Goal: Find contact information: Find contact information

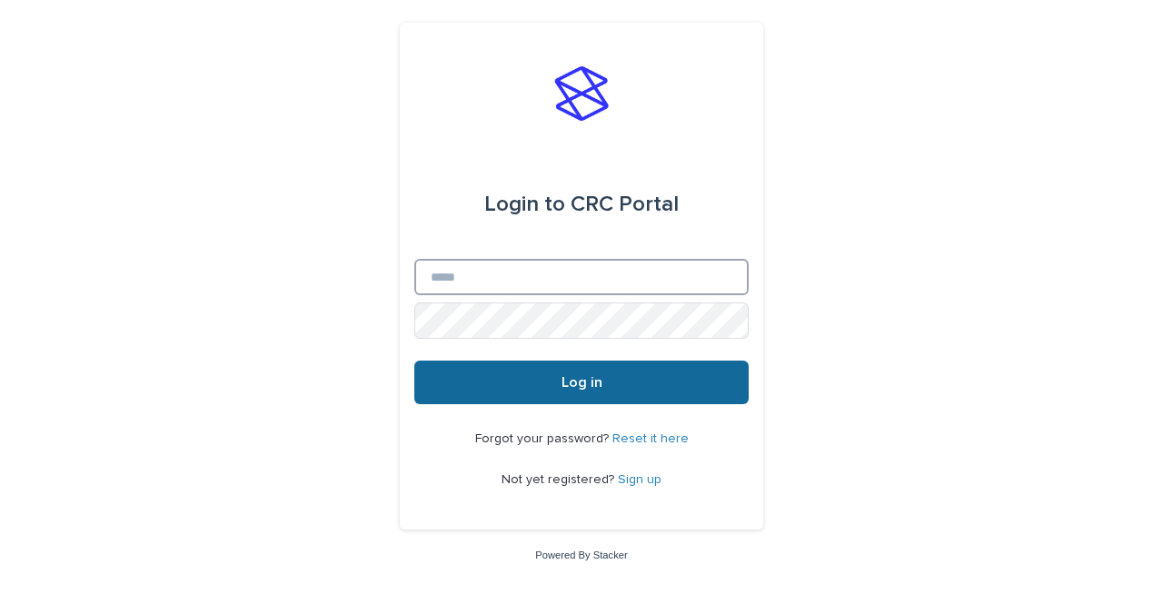
type input "**********"
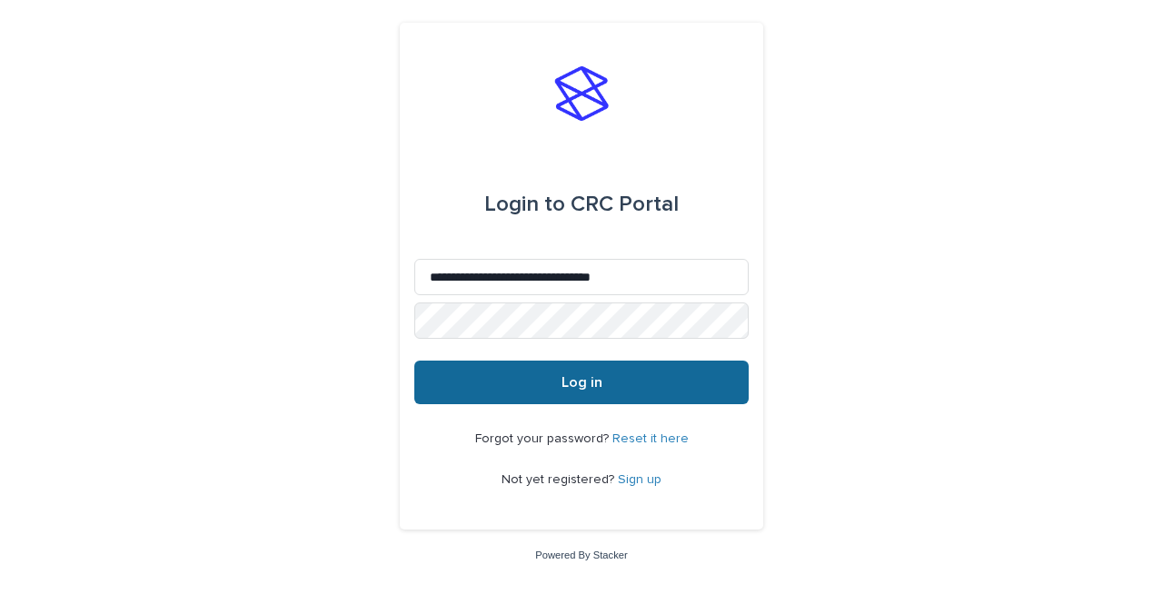
click at [627, 388] on button "Log in" at bounding box center [581, 383] width 334 height 44
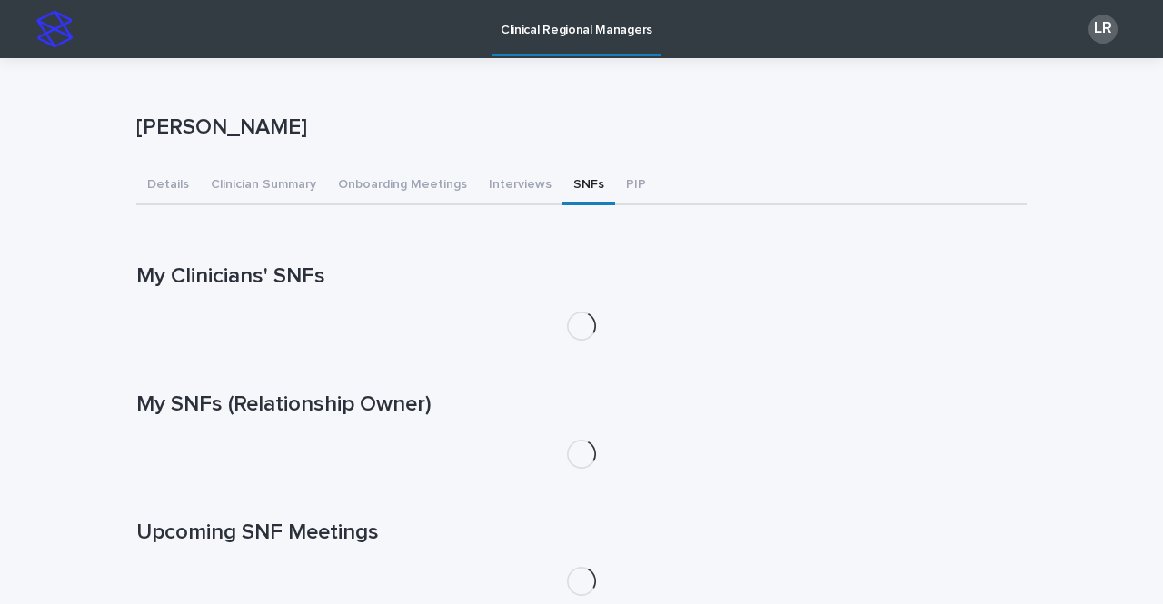
click at [566, 182] on button "SNFs" at bounding box center [588, 186] width 53 height 38
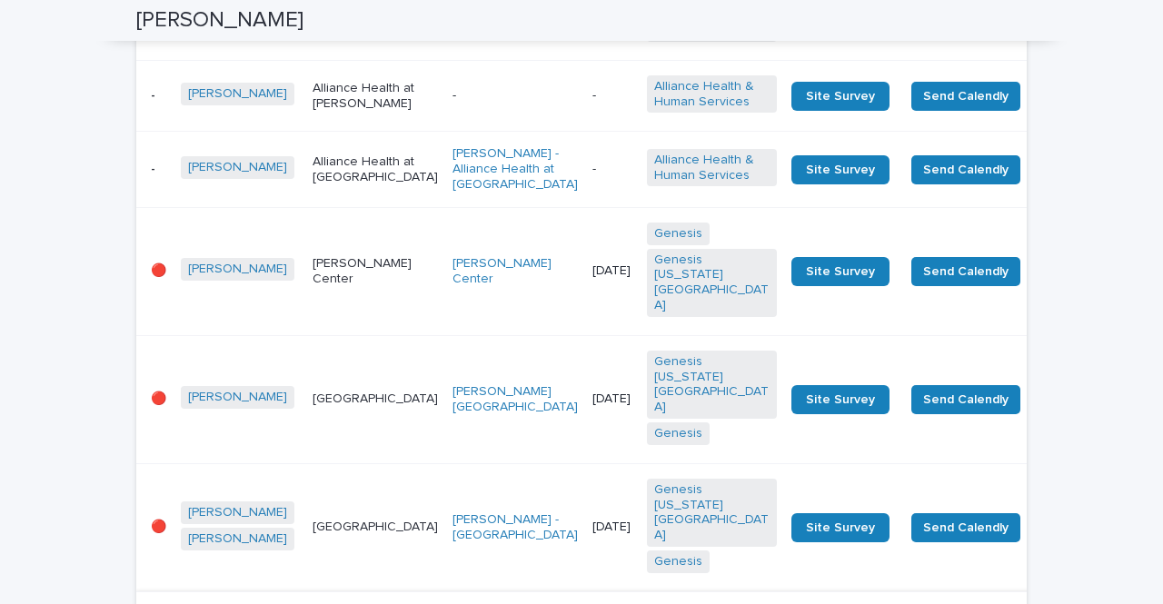
scroll to position [2874, 0]
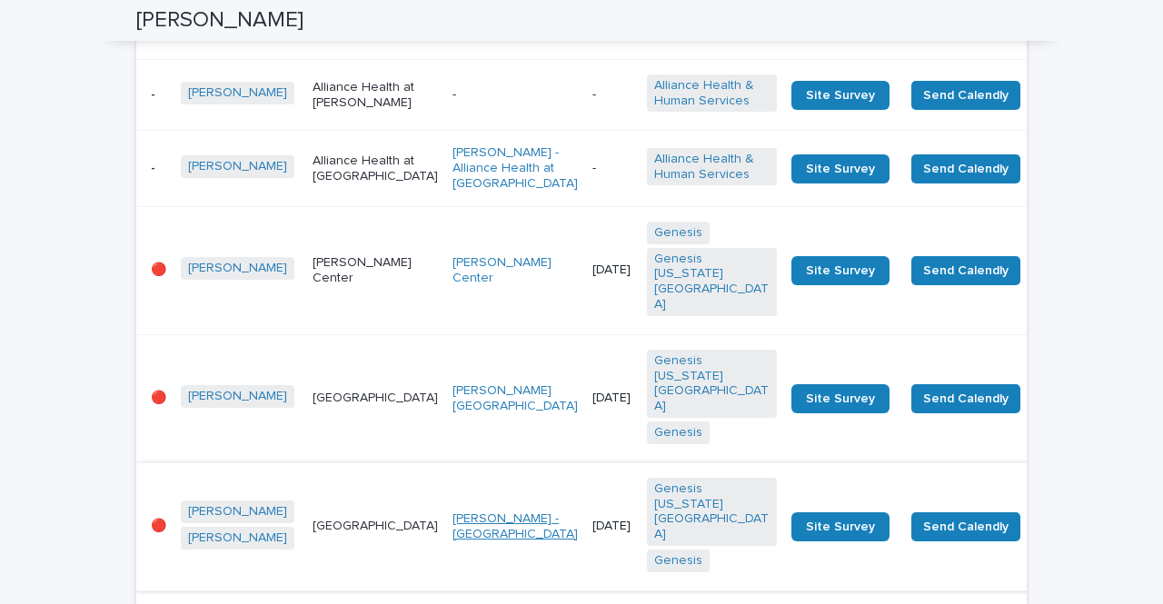
click at [452, 511] on link "[PERSON_NAME] - [GEOGRAPHIC_DATA]" at bounding box center [514, 526] width 125 height 31
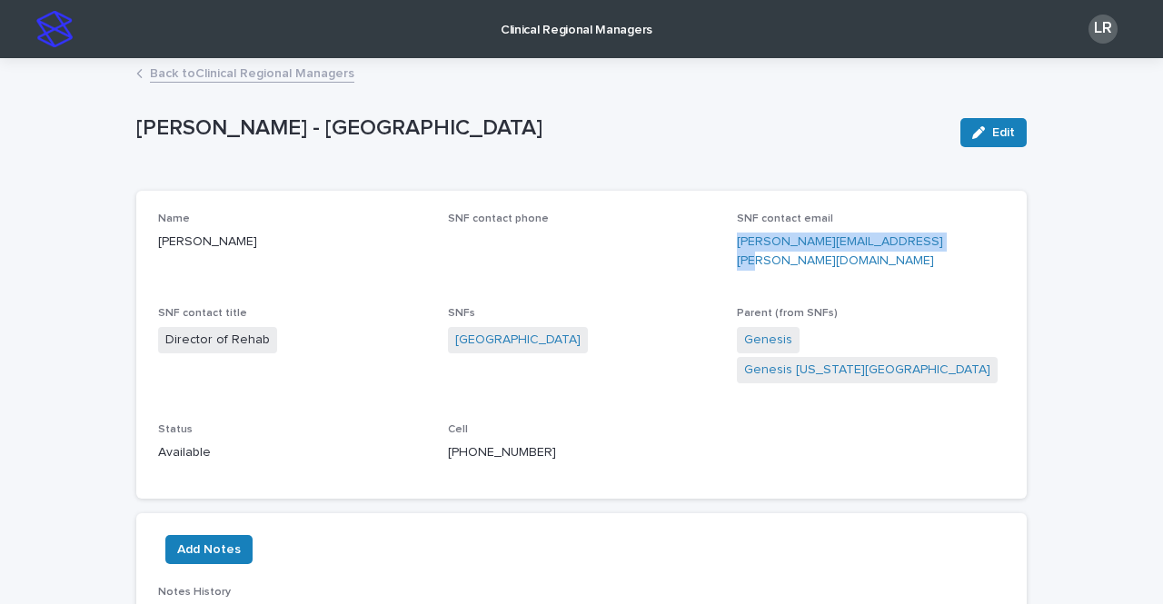
drag, startPoint x: 931, startPoint y: 243, endPoint x: 730, endPoint y: 245, distance: 200.8
click at [737, 245] on p "[PERSON_NAME][EMAIL_ADDRESS][PERSON_NAME][DOMAIN_NAME]" at bounding box center [871, 252] width 268 height 38
copy link "[PERSON_NAME][EMAIL_ADDRESS][PERSON_NAME][DOMAIN_NAME]"
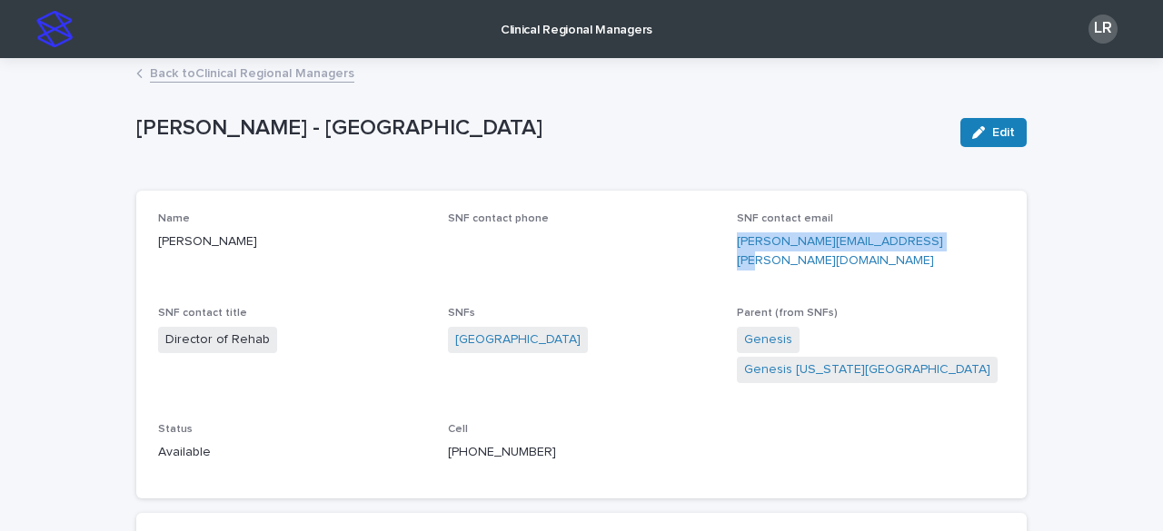
click at [270, 77] on link "Back to Clinical Regional Managers" at bounding box center [252, 72] width 204 height 21
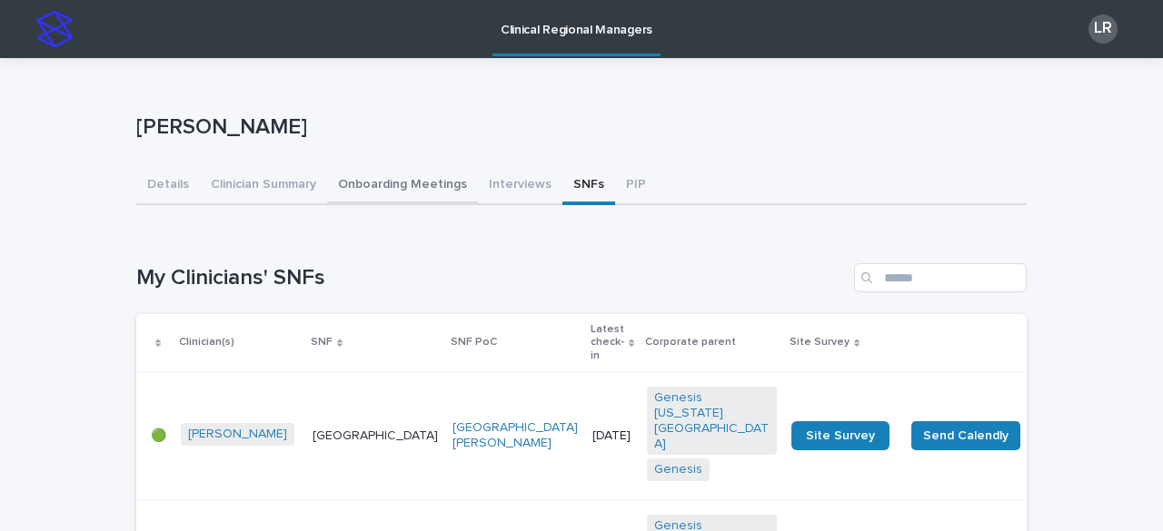
click at [358, 188] on button "Onboarding Meetings" at bounding box center [402, 186] width 151 height 38
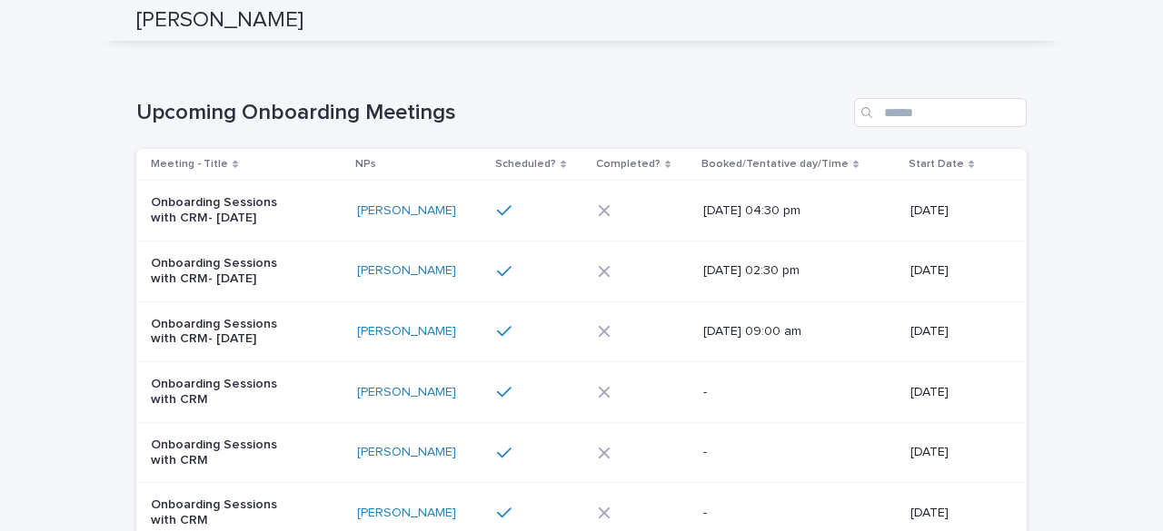
scroll to position [156, 0]
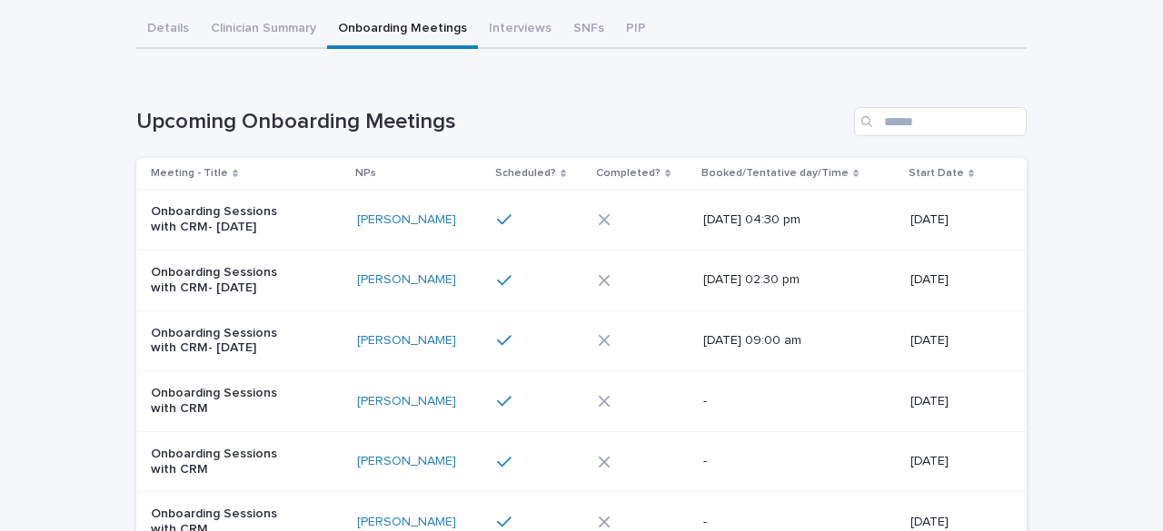
click at [531, 221] on div at bounding box center [534, 220] width 75 height 16
